Goal: Information Seeking & Learning: Learn about a topic

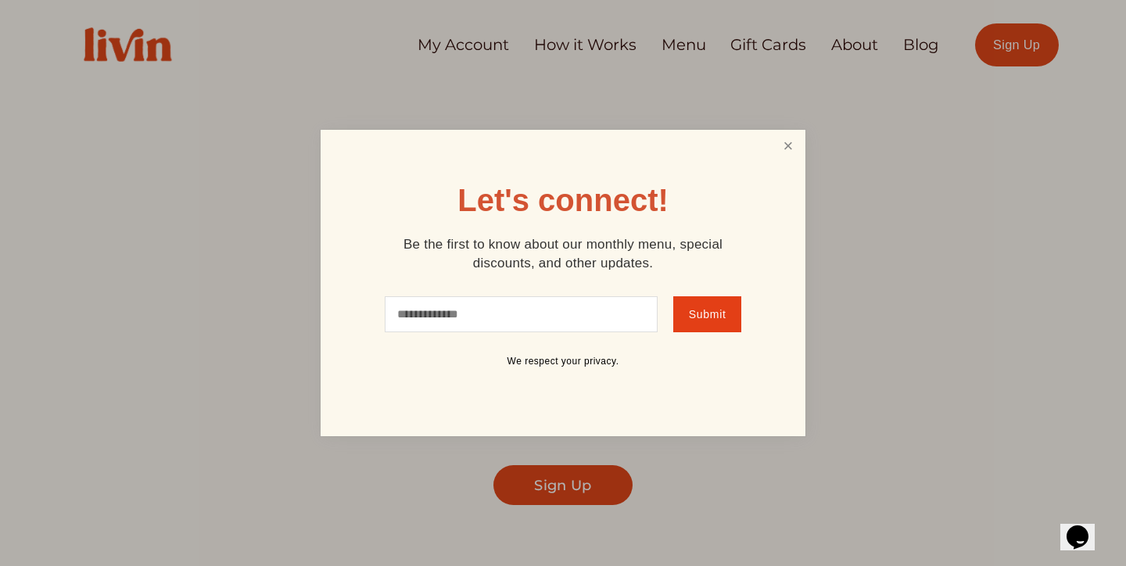
click at [789, 147] on link "Close" at bounding box center [788, 146] width 30 height 29
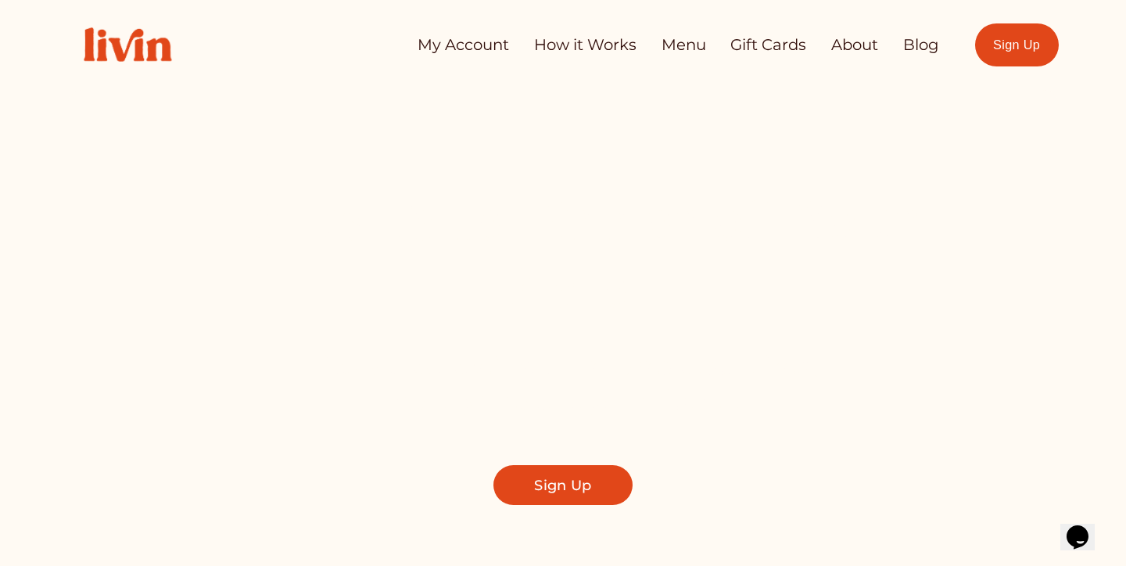
click at [679, 44] on link "Menu" at bounding box center [683, 45] width 45 height 30
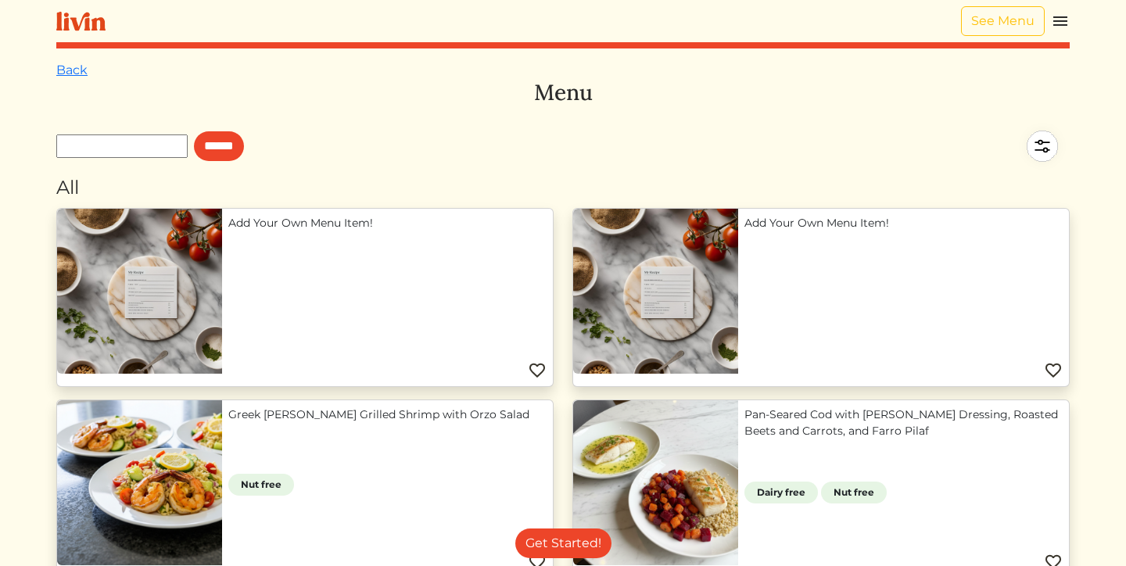
click at [1063, 16] on img at bounding box center [1060, 21] width 19 height 19
click at [707, 142] on div at bounding box center [563, 283] width 1126 height 566
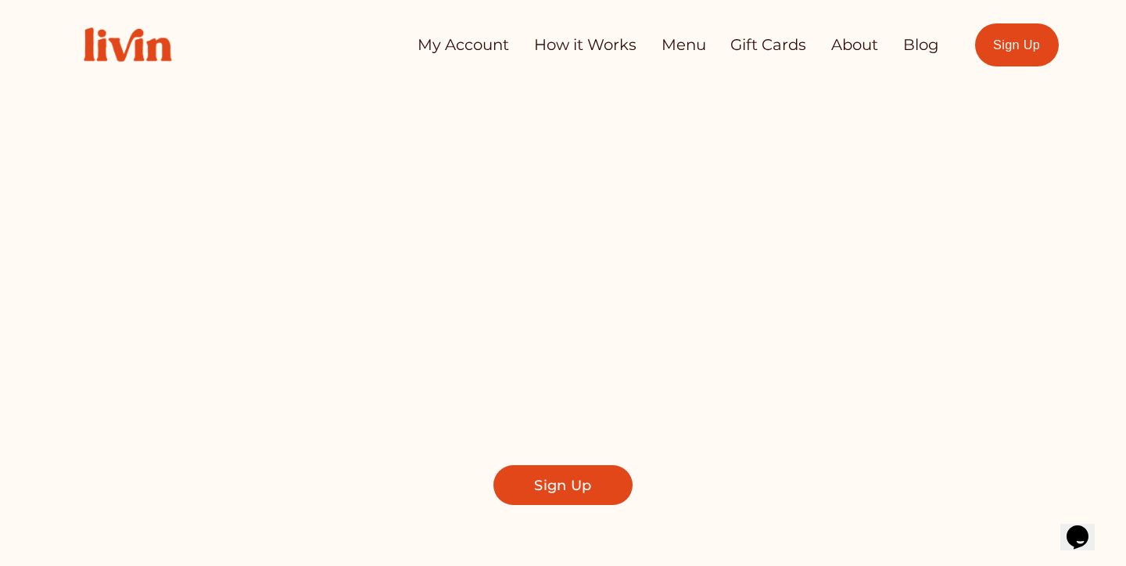
click at [585, 55] on link "How it Works" at bounding box center [585, 45] width 102 height 30
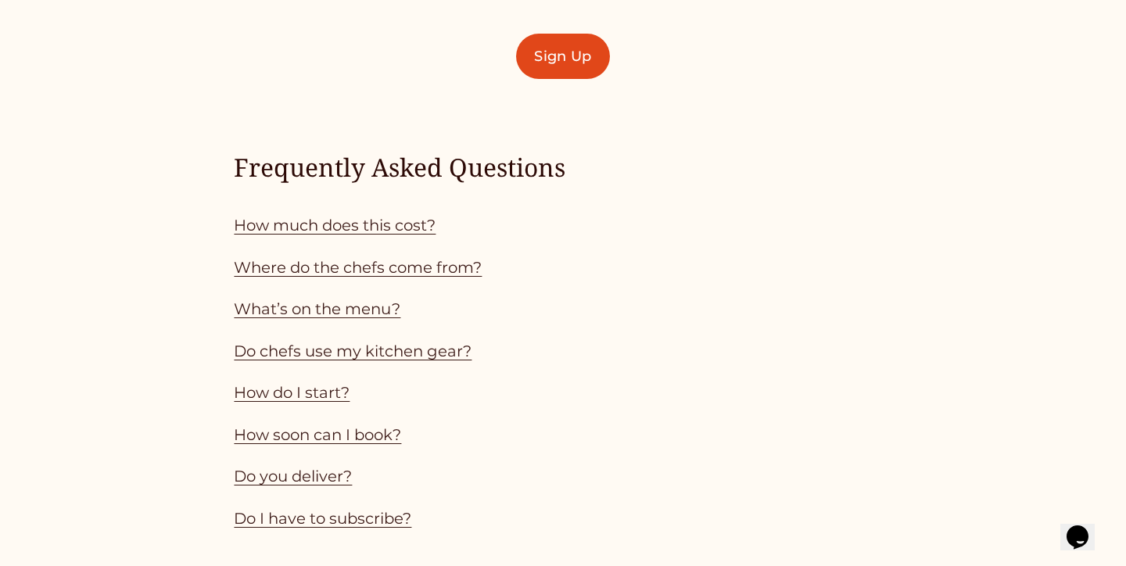
scroll to position [1301, 0]
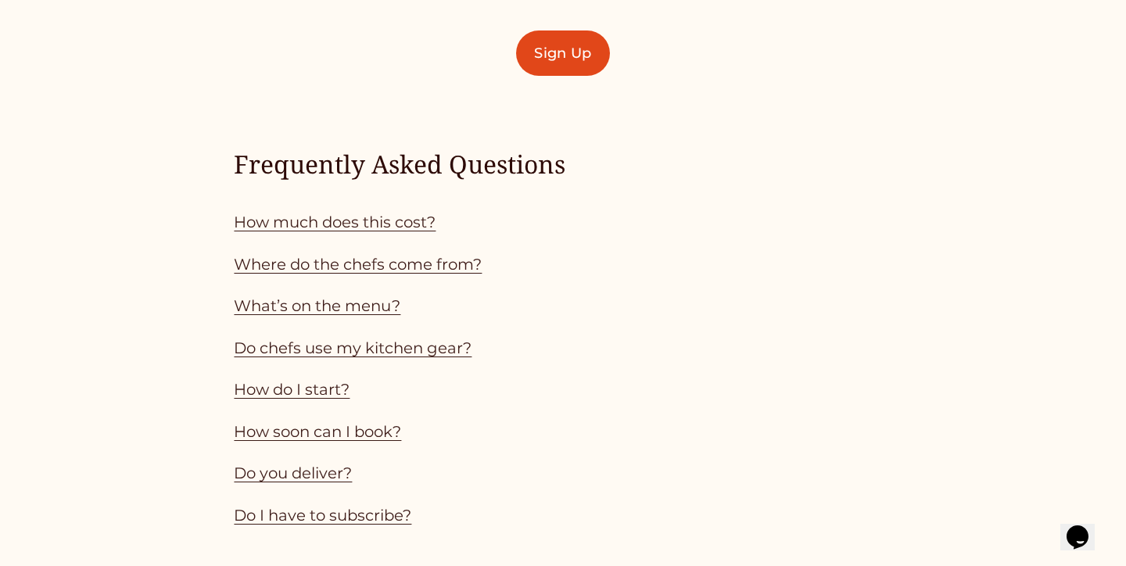
click at [416, 224] on link "How much does this cost?" at bounding box center [335, 222] width 202 height 19
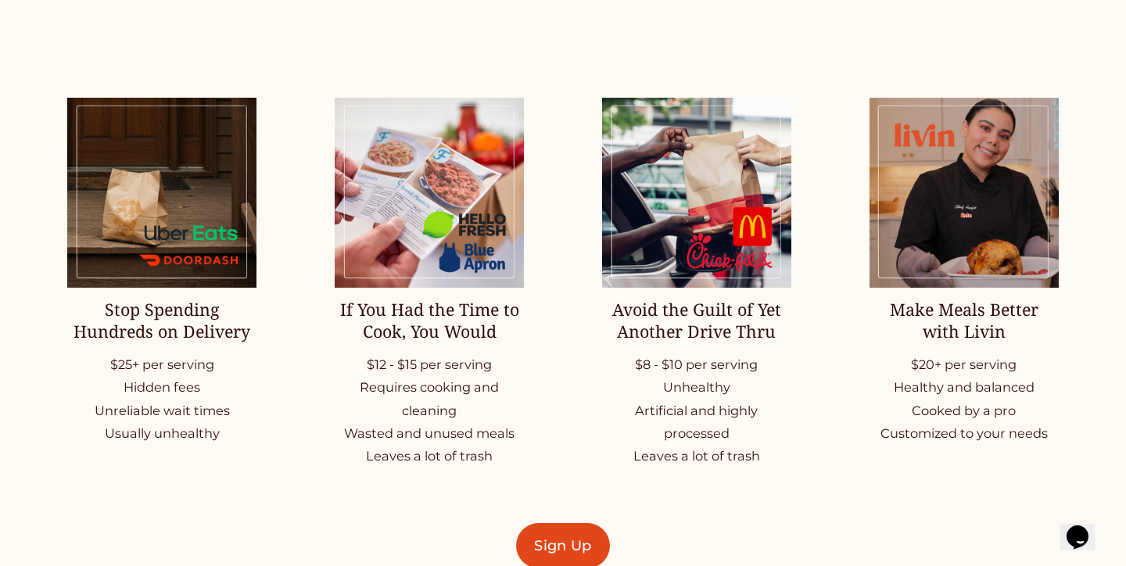
scroll to position [2012, 0]
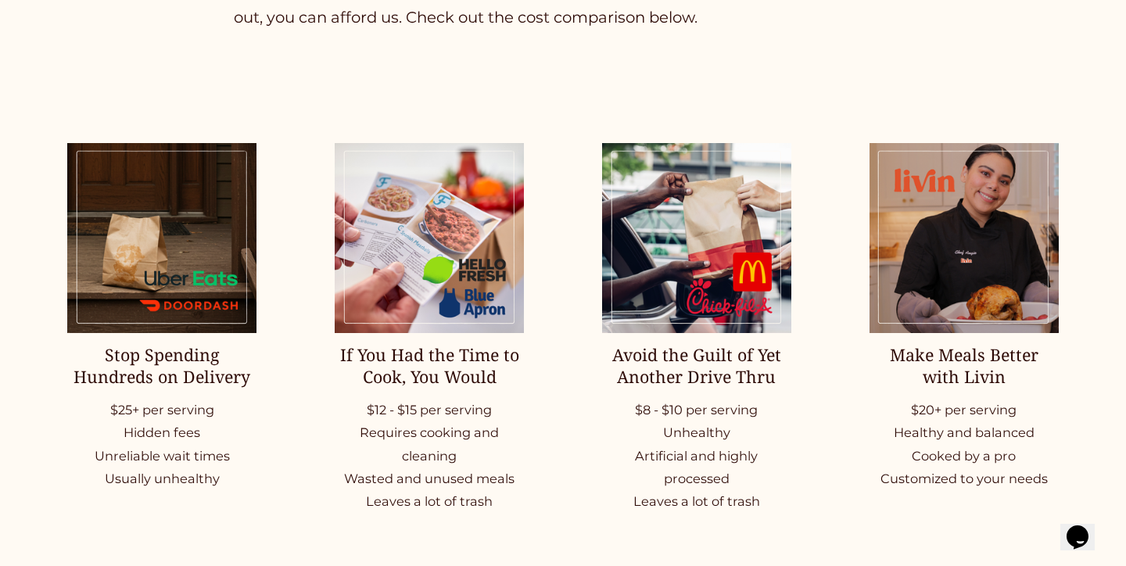
click at [956, 295] on img at bounding box center [963, 238] width 189 height 190
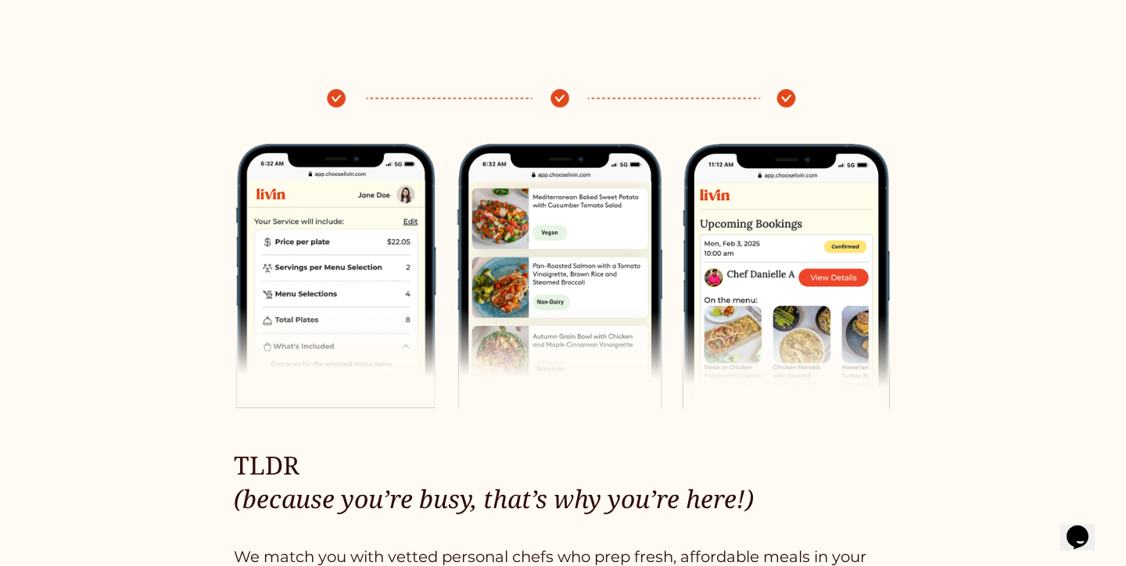
scroll to position [544, 0]
